Goal: Information Seeking & Learning: Learn about a topic

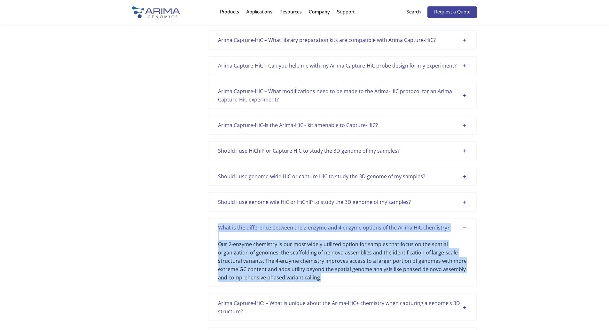
scroll to position [831, 0]
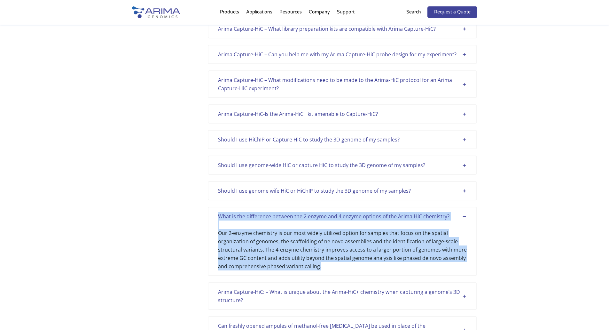
click at [335, 252] on div "Our 2-enzyme chemistry is our most widely utilized option for samples that focu…" at bounding box center [342, 245] width 249 height 50
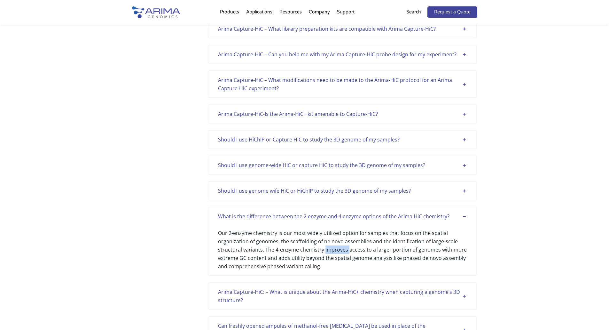
click at [335, 252] on div "Our 2-enzyme chemistry is our most widely utilized option for samples that focu…" at bounding box center [342, 245] width 249 height 50
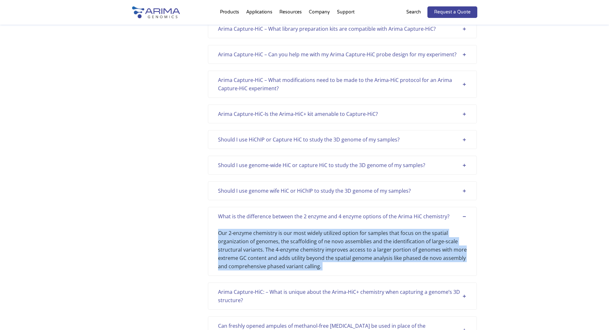
click at [335, 252] on div "Our 2-enzyme chemistry is our most widely utilized option for samples that focu…" at bounding box center [342, 245] width 249 height 50
click at [342, 260] on div "Our 2-enzyme chemistry is our most widely utilized option for samples that focu…" at bounding box center [342, 245] width 249 height 50
drag, startPoint x: 272, startPoint y: 261, endPoint x: 225, endPoint y: 236, distance: 53.8
click at [225, 236] on div "Our 2-enzyme chemistry is our most widely utilized option for samples that focu…" at bounding box center [342, 245] width 249 height 50
click at [304, 262] on div "Our 2-enzyme chemistry is our most widely utilized option for samples that focu…" at bounding box center [342, 245] width 249 height 50
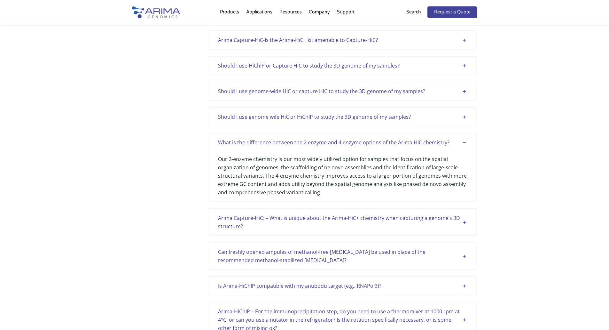
scroll to position [907, 0]
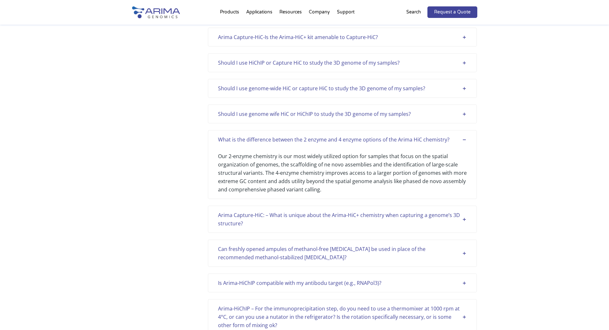
click at [426, 169] on div "Our 2-enzyme chemistry is our most widely utilized option for samples that focu…" at bounding box center [342, 169] width 249 height 50
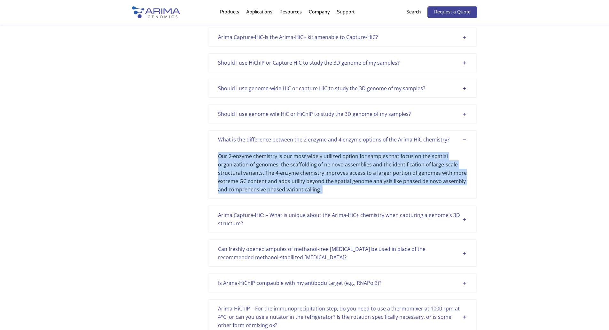
click at [426, 169] on div "Our 2-enzyme chemistry is our most widely utilized option for samples that focu…" at bounding box center [342, 169] width 249 height 50
click at [348, 178] on div "Our 2-enzyme chemistry is our most widely utilized option for samples that focu…" at bounding box center [342, 169] width 249 height 50
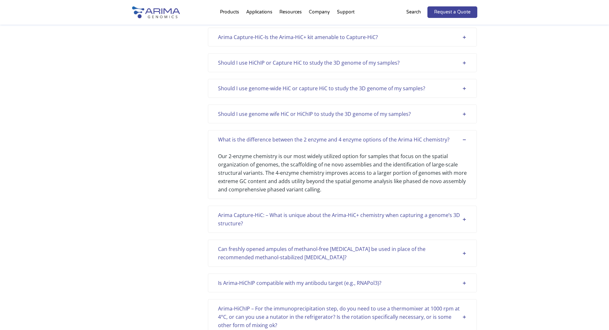
click at [348, 178] on div "Our 2-enzyme chemistry is our most widely utilized option for samples that focu…" at bounding box center [342, 169] width 249 height 50
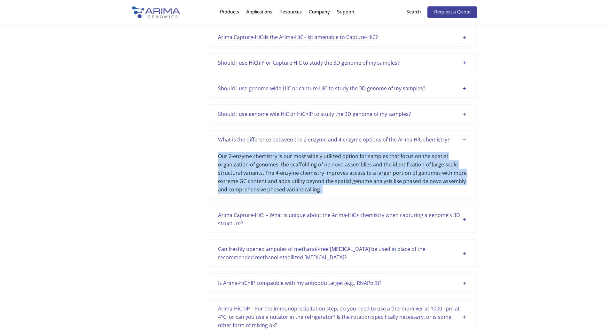
click at [348, 178] on div "Our 2-enzyme chemistry is our most widely utilized option for samples that focu…" at bounding box center [342, 169] width 249 height 50
click at [335, 189] on div "Our 2-enzyme chemistry is our most widely utilized option for samples that focu…" at bounding box center [342, 169] width 249 height 50
drag, startPoint x: 331, startPoint y: 192, endPoint x: 223, endPoint y: 150, distance: 115.6
click at [223, 150] on div "Our 2-enzyme chemistry is our most widely utilized option for samples that focu…" at bounding box center [342, 169] width 249 height 50
click at [257, 170] on div "Our 2-enzyme chemistry is our most widely utilized option for samples that focu…" at bounding box center [342, 169] width 249 height 50
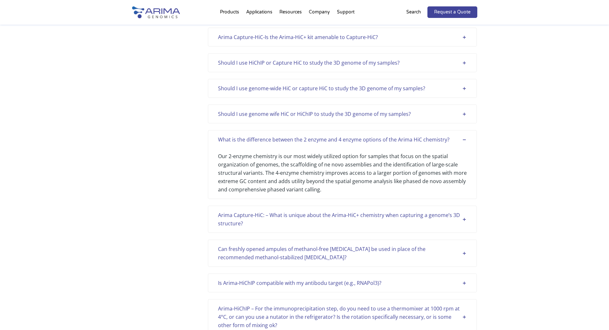
click at [259, 164] on div "Our 2-enzyme chemistry is our most widely utilized option for samples that focu…" at bounding box center [342, 169] width 249 height 50
click at [259, 165] on div "Our 2-enzyme chemistry is our most widely utilized option for samples that focu…" at bounding box center [342, 169] width 249 height 50
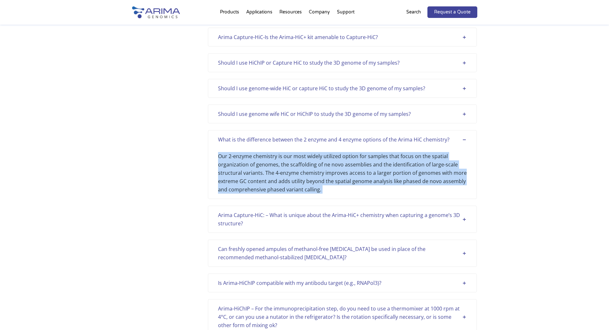
click at [259, 165] on div "Our 2-enzyme chemistry is our most widely utilized option for samples that focu…" at bounding box center [342, 169] width 249 height 50
click at [312, 188] on div "Our 2-enzyme chemistry is our most widely utilized option for samples that focu…" at bounding box center [342, 169] width 249 height 50
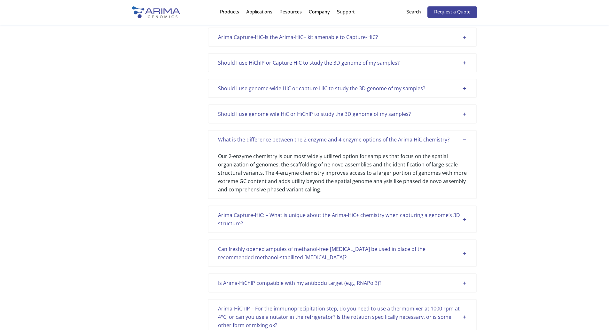
click at [343, 185] on div "Our 2-enzyme chemistry is our most widely utilized option for samples that focu…" at bounding box center [342, 169] width 249 height 50
click at [335, 188] on div "Our 2-enzyme chemistry is our most widely utilized option for samples that focu…" at bounding box center [342, 169] width 249 height 50
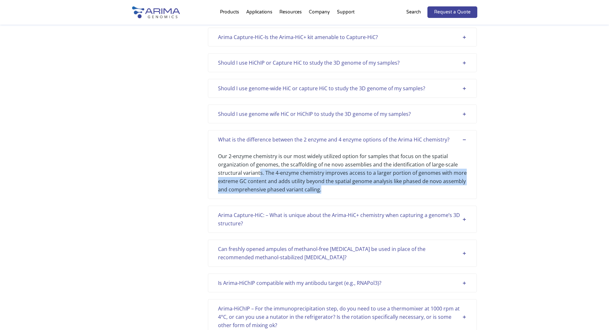
drag, startPoint x: 306, startPoint y: 185, endPoint x: 260, endPoint y: 176, distance: 47.4
click at [260, 176] on div "Our 2-enzyme chemistry is our most widely utilized option for samples that focu…" at bounding box center [342, 169] width 249 height 50
click at [276, 178] on div "Our 2-enzyme chemistry is our most widely utilized option for samples that focu…" at bounding box center [342, 169] width 249 height 50
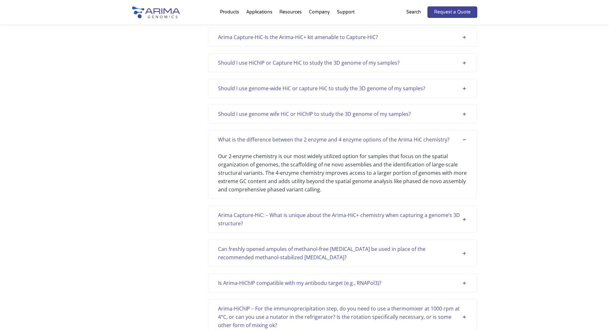
click at [162, 121] on div "Categories Analysis Arima-HIC Workflow Quality Control Sample Support Show More…" at bounding box center [304, 146] width 345 height 2021
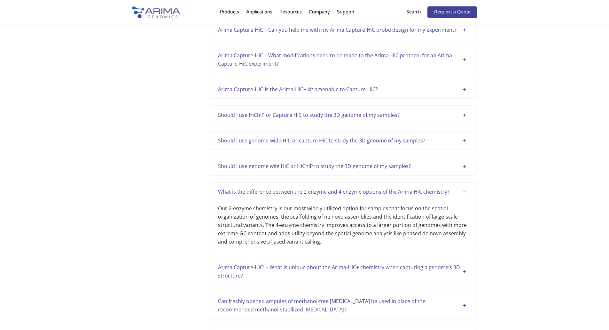
scroll to position [856, 0]
click at [411, 215] on div "Our 2-enzyme chemistry is our most widely utilized option for samples that focu…" at bounding box center [342, 220] width 249 height 50
click at [103, 183] on div "Categories Analysis Arima-HIC Workflow Quality Control Sample Support Show More…" at bounding box center [304, 187] width 609 height 2039
drag, startPoint x: 199, startPoint y: 182, endPoint x: 269, endPoint y: 193, distance: 71.3
click at [199, 182] on div "Categories Analysis Arima-HIC Workflow Quality Control Sample Support Show More…" at bounding box center [304, 197] width 345 height 2021
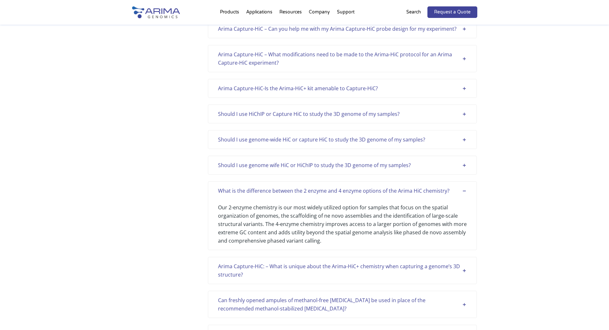
click at [116, 198] on div "Categories Analysis Arima-HIC Workflow Quality Control Sample Support Show More…" at bounding box center [304, 187] width 609 height 2039
click at [289, 209] on div "Our 2-enzyme chemistry is our most widely utilized option for samples that focu…" at bounding box center [342, 220] width 249 height 50
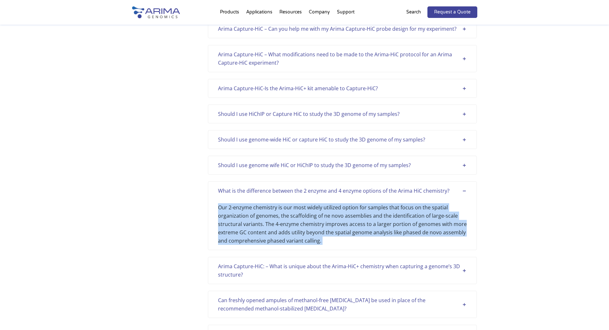
click at [289, 209] on div "Our 2-enzyme chemistry is our most widely utilized option for samples that focu…" at bounding box center [342, 220] width 249 height 50
click at [323, 223] on div "Our 2-enzyme chemistry is our most widely utilized option for samples that focu…" at bounding box center [342, 220] width 249 height 50
drag, startPoint x: 311, startPoint y: 239, endPoint x: 212, endPoint y: 207, distance: 104.1
click at [212, 207] on div "What is the difference between the 2 enzyme and 4 enzyme options of the Arima H…" at bounding box center [342, 215] width 269 height 69
click at [285, 225] on div "Our 2-enzyme chemistry is our most widely utilized option for samples that focu…" at bounding box center [342, 220] width 249 height 50
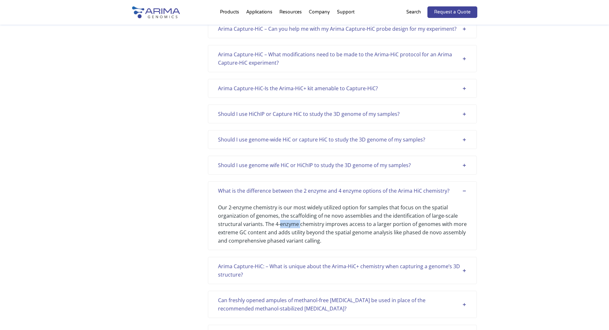
click at [285, 225] on div "Our 2-enzyme chemistry is our most widely utilized option for samples that focu…" at bounding box center [342, 220] width 249 height 50
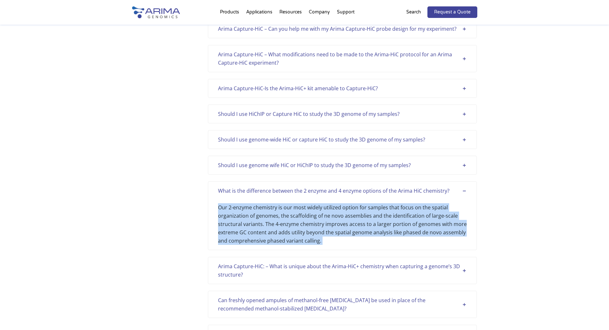
click at [285, 225] on div "Our 2-enzyme chemistry is our most widely utilized option for samples that focu…" at bounding box center [342, 220] width 249 height 50
click at [252, 223] on div "Our 2-enzyme chemistry is our most widely utilized option for samples that focu…" at bounding box center [342, 220] width 249 height 50
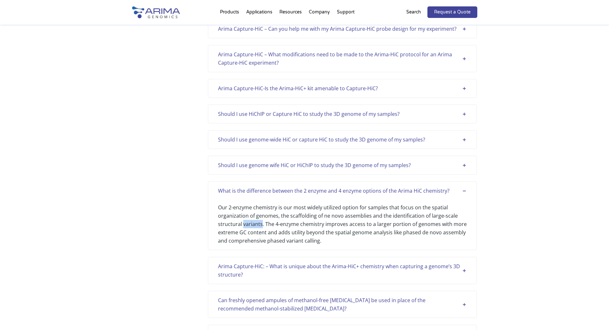
click at [252, 223] on div "Our 2-enzyme chemistry is our most widely utilized option for samples that focu…" at bounding box center [342, 220] width 249 height 50
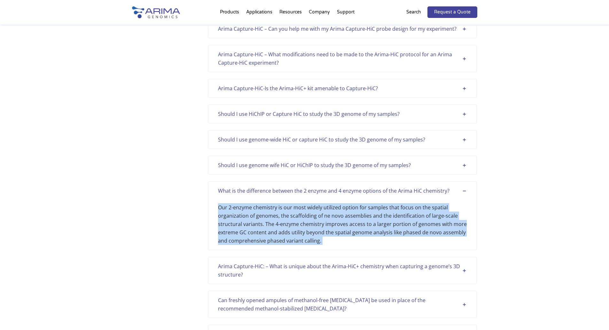
click at [252, 223] on div "Our 2-enzyme chemistry is our most widely utilized option for samples that focu…" at bounding box center [342, 220] width 249 height 50
click at [296, 224] on div "Our 2-enzyme chemistry is our most widely utilized option for samples that focu…" at bounding box center [342, 220] width 249 height 50
